Goal: Find contact information: Obtain details needed to contact an individual or organization

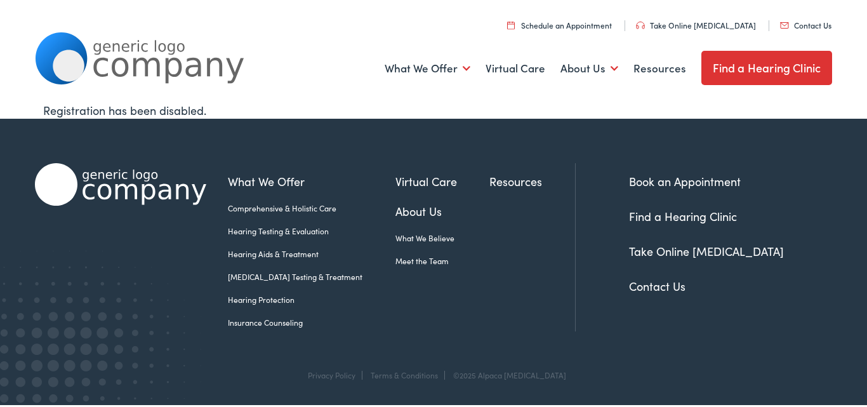
click at [810, 24] on link "Contact Us" at bounding box center [805, 25] width 51 height 11
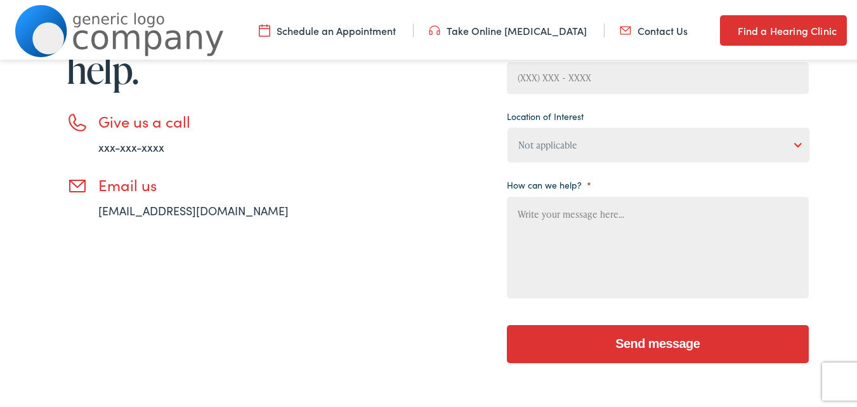
scroll to position [296, 0]
click at [550, 148] on select "Not applicable [PERSON_NAME] [MEDICAL_DATA], Seguin Estes [MEDICAL_DATA], San […" at bounding box center [659, 142] width 302 height 35
select select "[PERSON_NAME] [MEDICAL_DATA], Seguin"
click at [508, 125] on select "Not applicable [PERSON_NAME] [MEDICAL_DATA], Seguin Estes [MEDICAL_DATA], San […" at bounding box center [659, 142] width 302 height 35
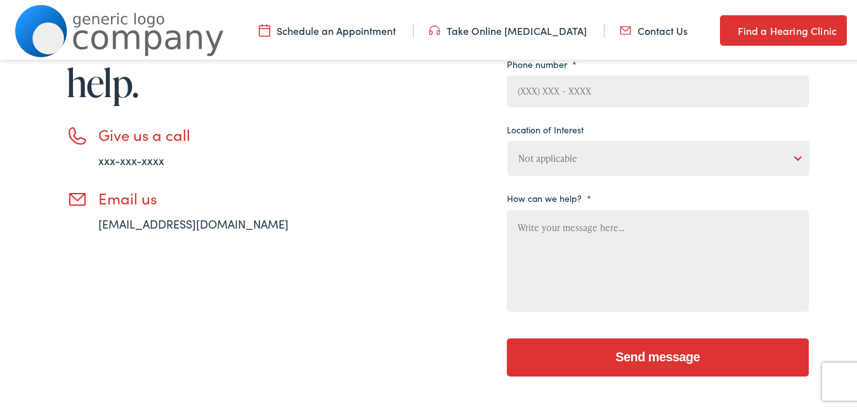
scroll to position [148, 0]
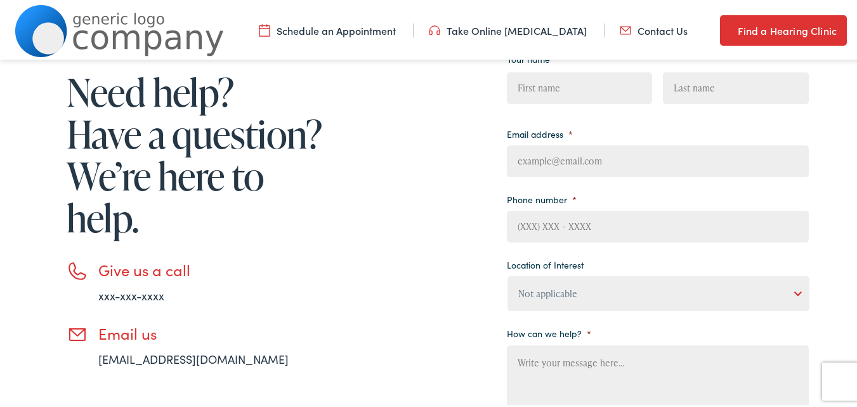
drag, startPoint x: 555, startPoint y: 166, endPoint x: 568, endPoint y: 173, distance: 14.5
click at [558, 166] on input "Email address *" at bounding box center [658, 159] width 302 height 32
type input "[PERSON_NAME][EMAIL_ADDRESS][DOMAIN_NAME]"
type input "[PERSON_NAME]"
type input "Lung"
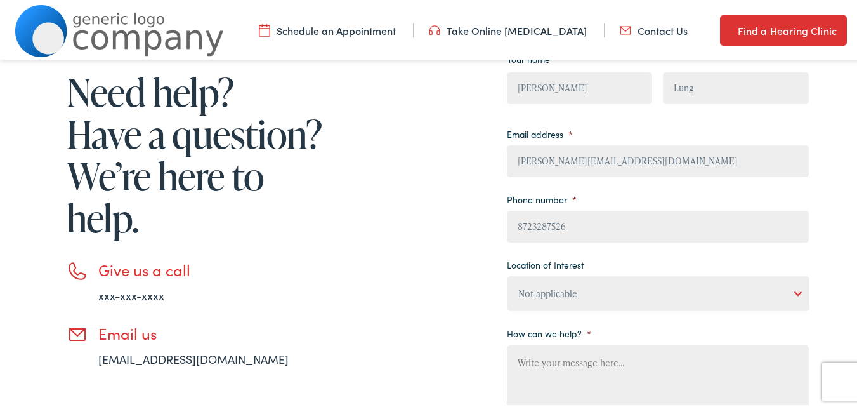
type input "[PHONE_NUMBER]"
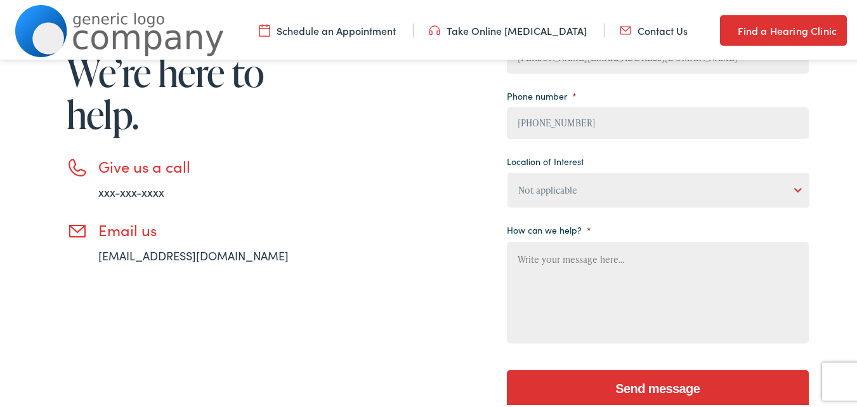
scroll to position [296, 0]
